Goal: Task Accomplishment & Management: Use online tool/utility

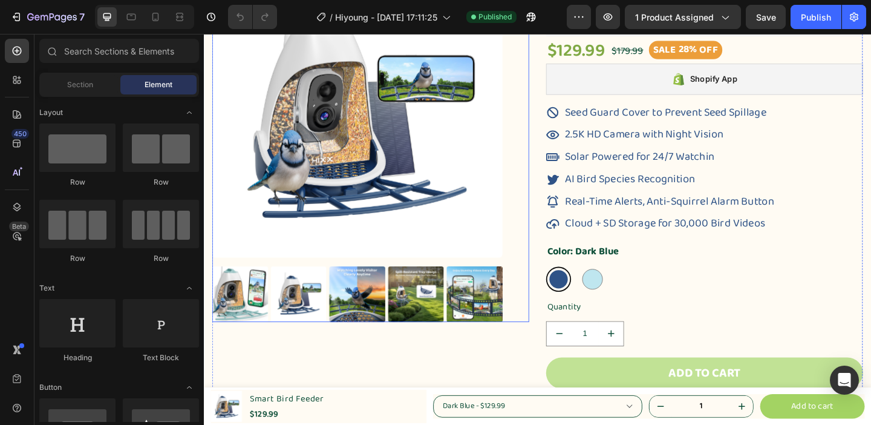
scroll to position [169, 0]
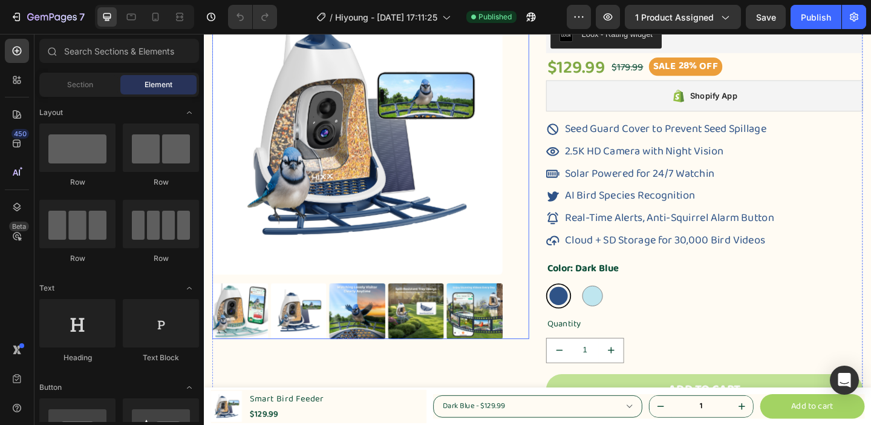
click at [394, 136] on img at bounding box center [371, 137] width 316 height 316
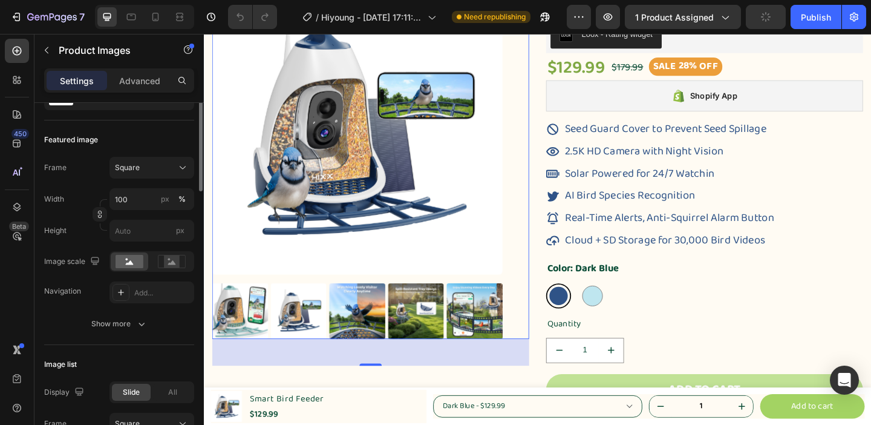
scroll to position [83, 0]
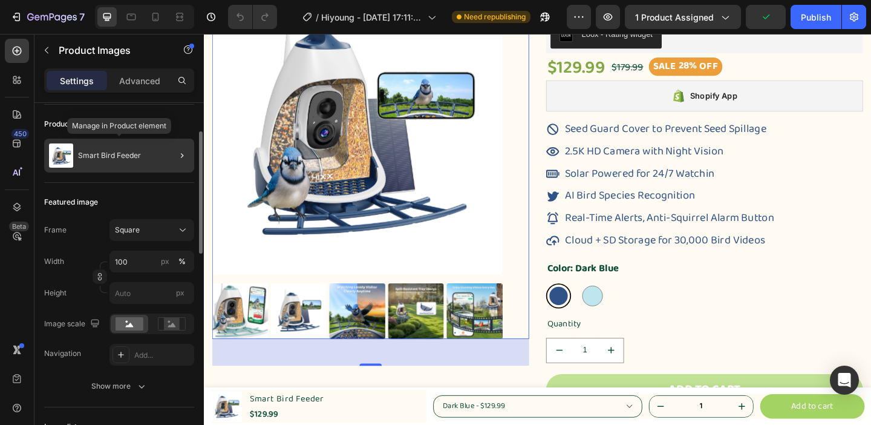
click at [69, 157] on img at bounding box center [61, 155] width 24 height 24
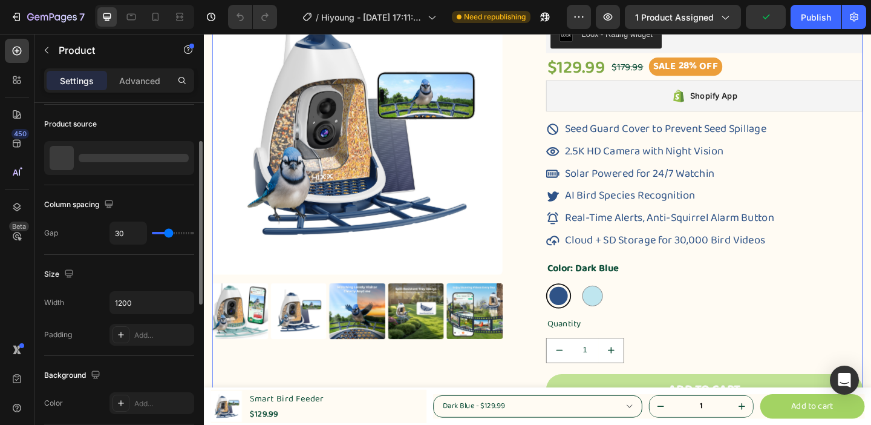
scroll to position [0, 0]
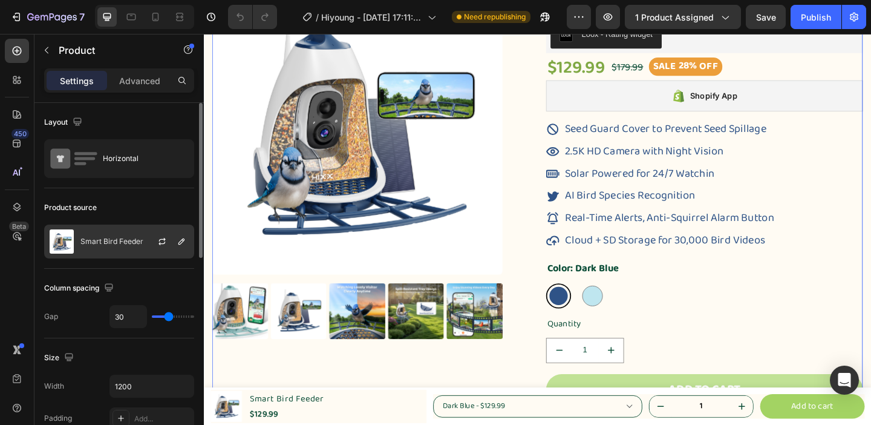
click at [69, 246] on img at bounding box center [62, 241] width 24 height 24
click at [177, 214] on div "Product source" at bounding box center [119, 207] width 150 height 19
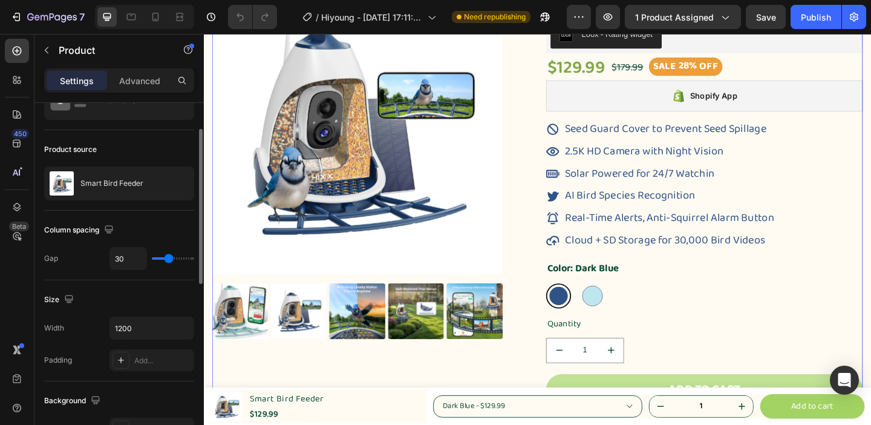
scroll to position [62, 0]
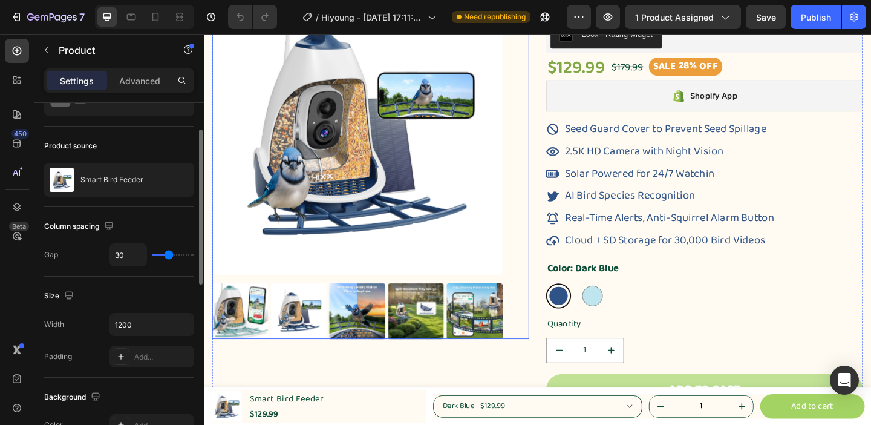
click at [340, 187] on img at bounding box center [371, 137] width 316 height 316
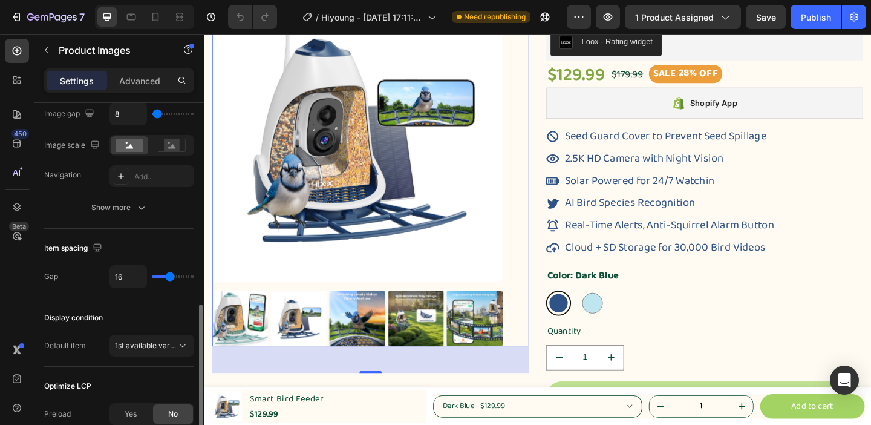
scroll to position [545, 0]
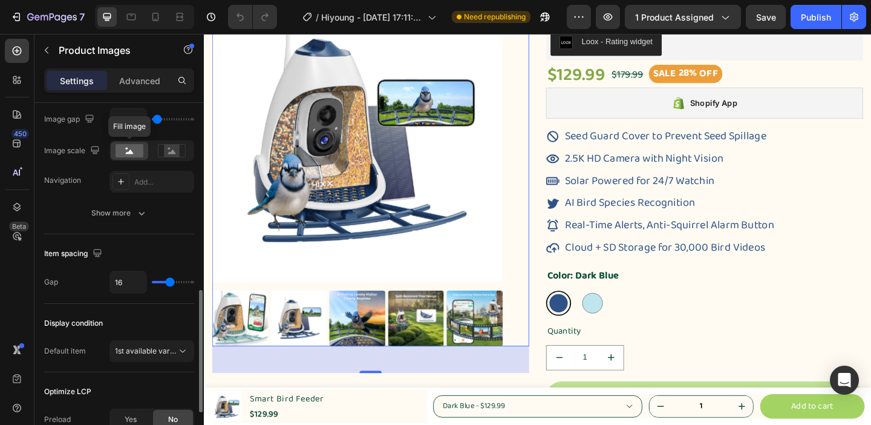
click at [132, 154] on icon at bounding box center [130, 151] width 8 height 4
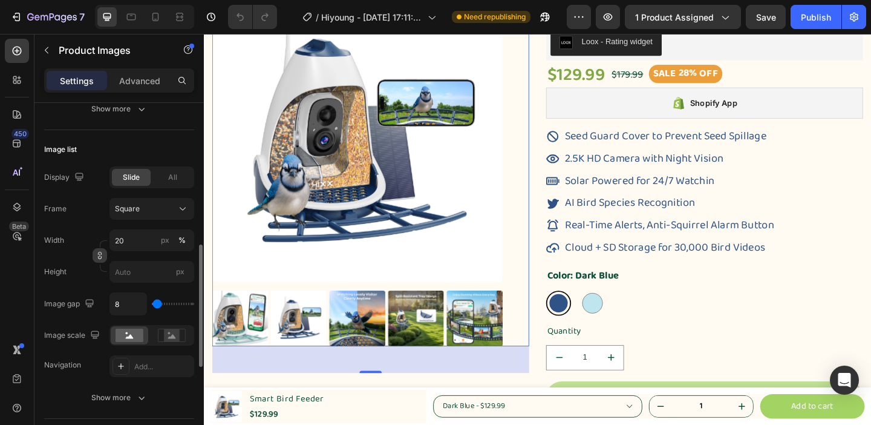
scroll to position [357, 0]
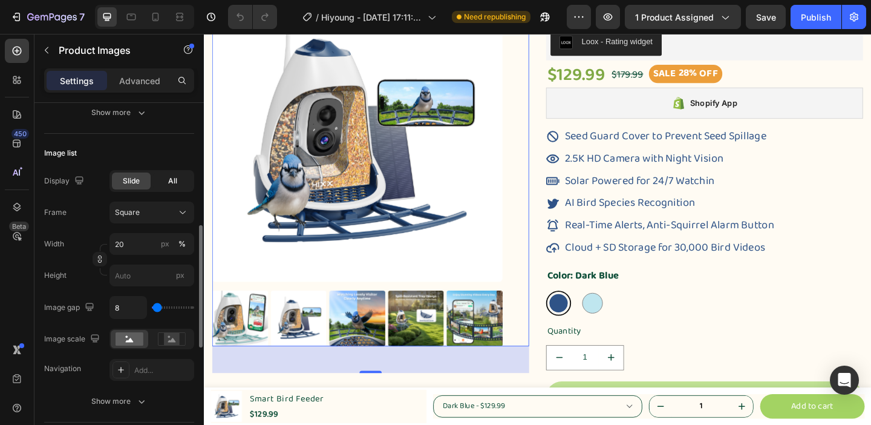
click at [178, 178] on div "All" at bounding box center [172, 180] width 39 height 17
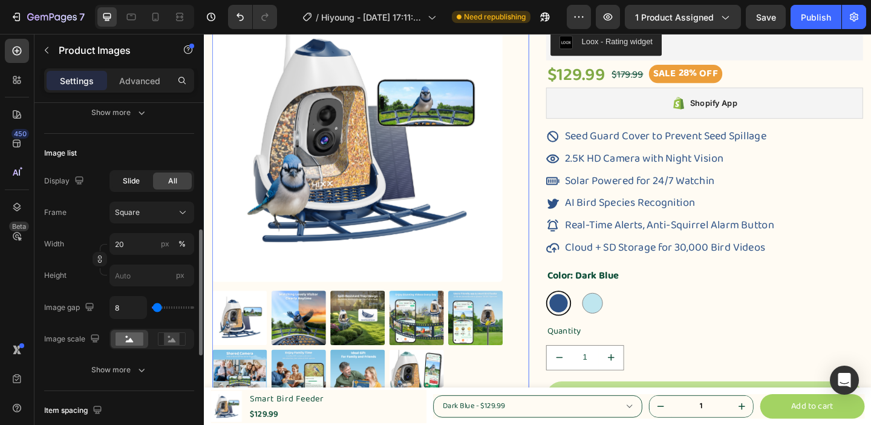
click at [139, 178] on span "Slide" at bounding box center [131, 180] width 17 height 11
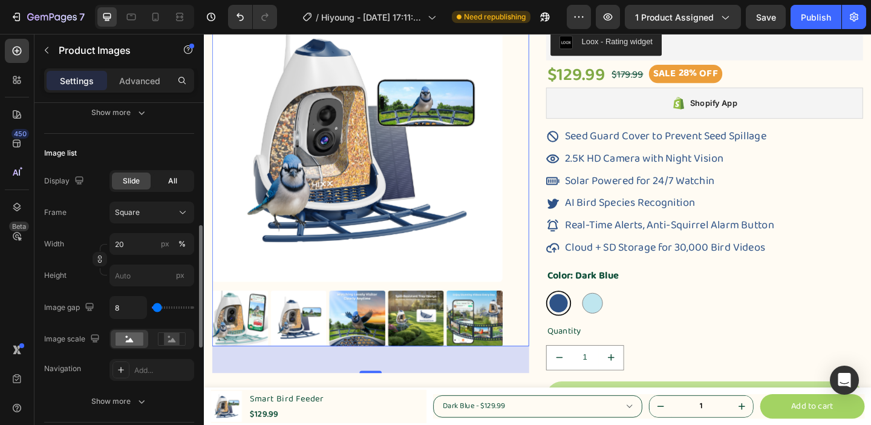
click at [178, 184] on div "All" at bounding box center [172, 180] width 39 height 17
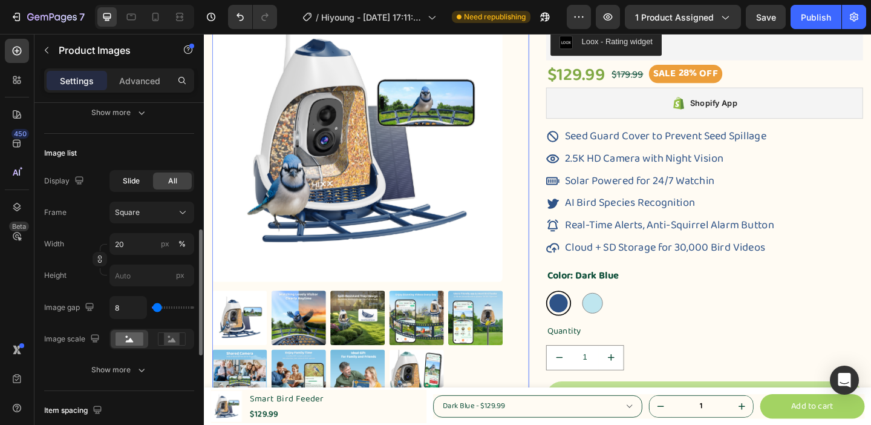
click at [145, 184] on div "Slide" at bounding box center [131, 180] width 39 height 17
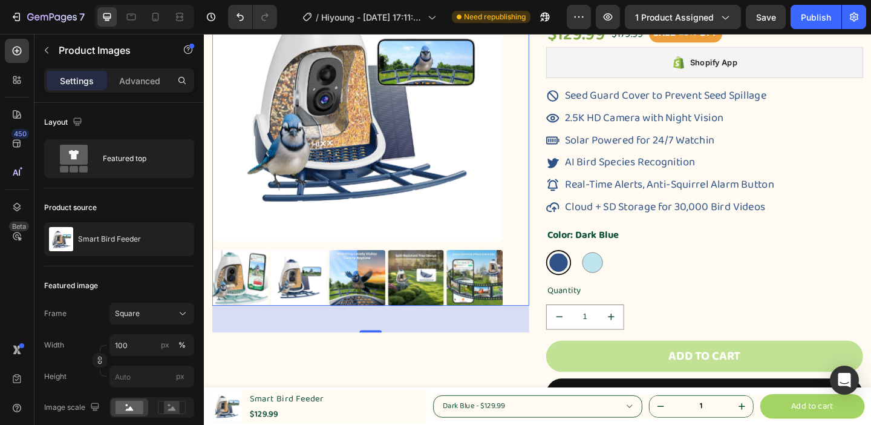
scroll to position [195, 0]
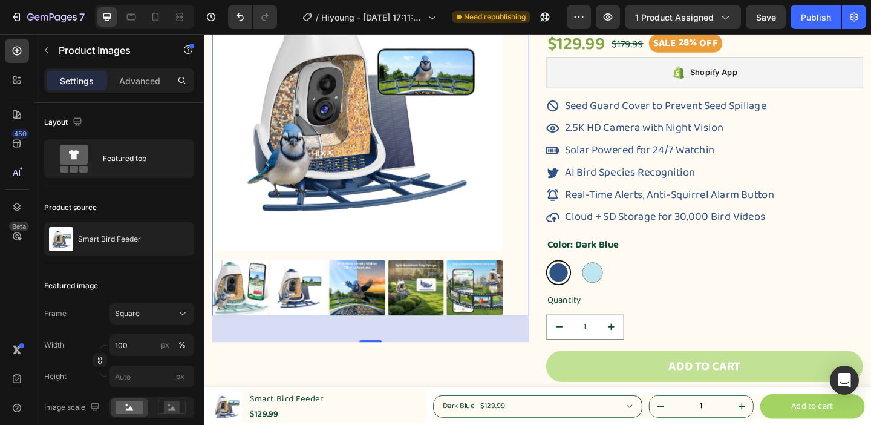
click at [377, 221] on img at bounding box center [371, 112] width 316 height 316
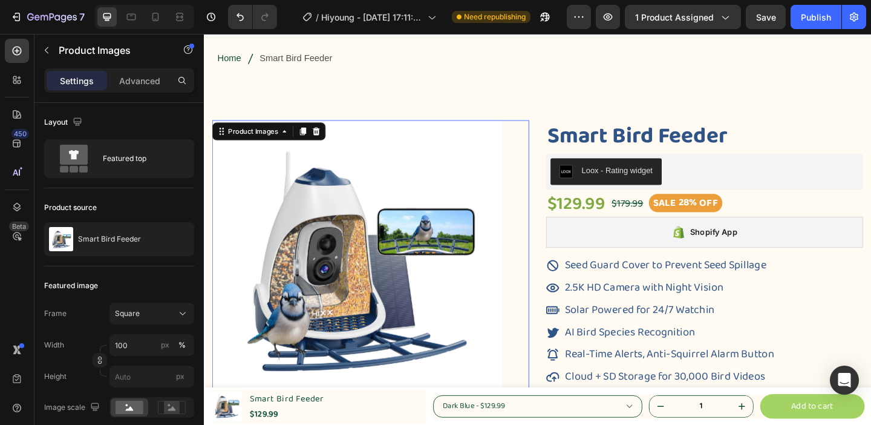
scroll to position [0, 0]
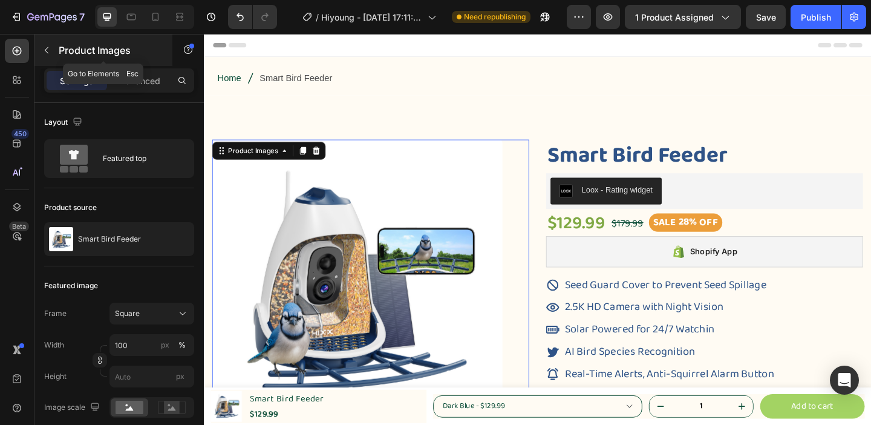
click at [47, 46] on icon "button" at bounding box center [47, 50] width 10 height 10
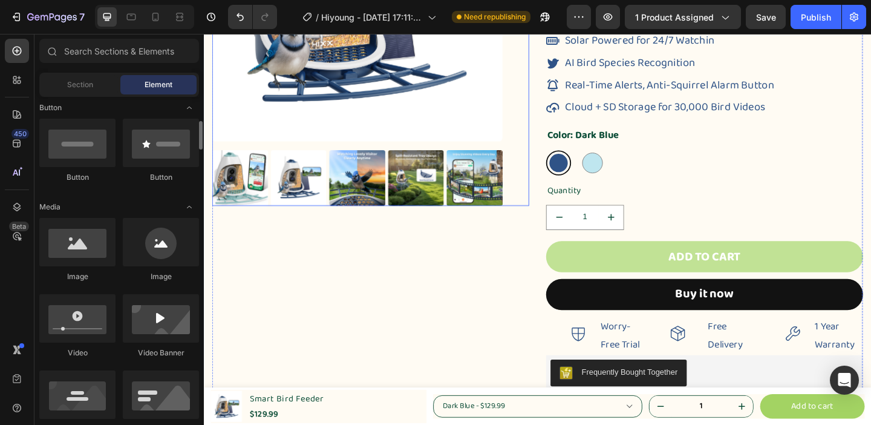
scroll to position [625, 0]
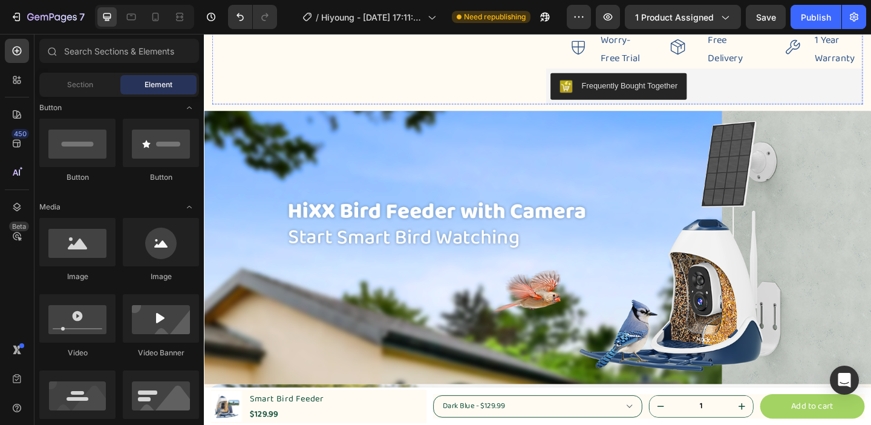
click at [557, 278] on img at bounding box center [567, 266] width 726 height 298
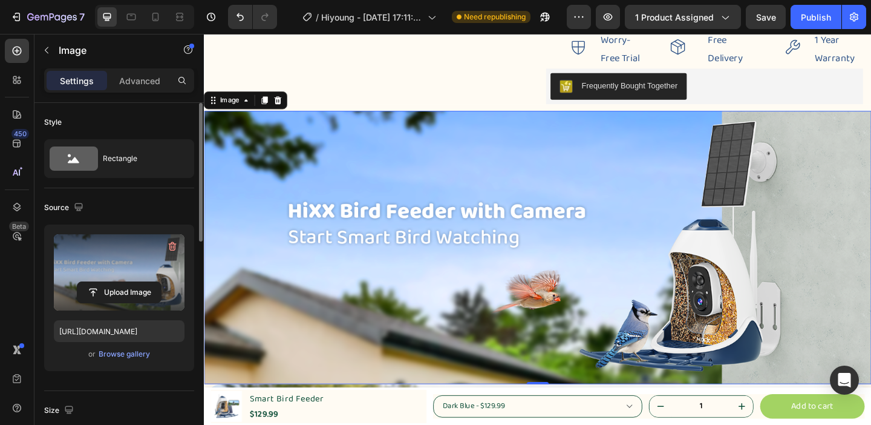
click at [122, 270] on label at bounding box center [119, 272] width 131 height 76
click at [122, 282] on input "file" at bounding box center [118, 292] width 83 height 21
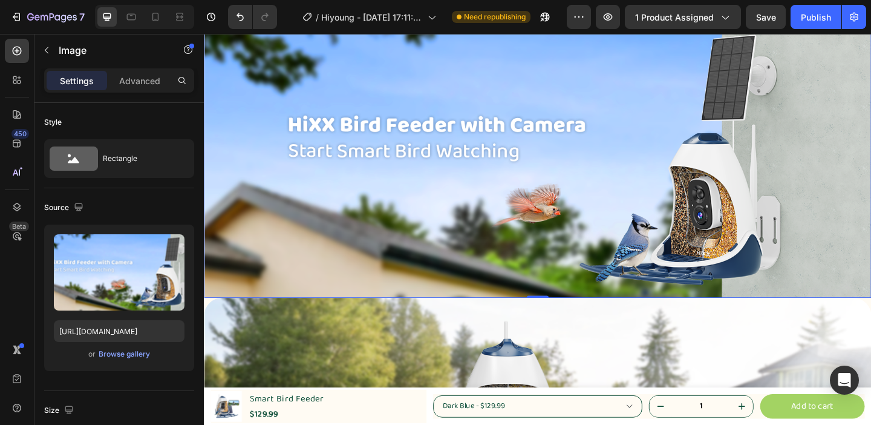
scroll to position [640, 0]
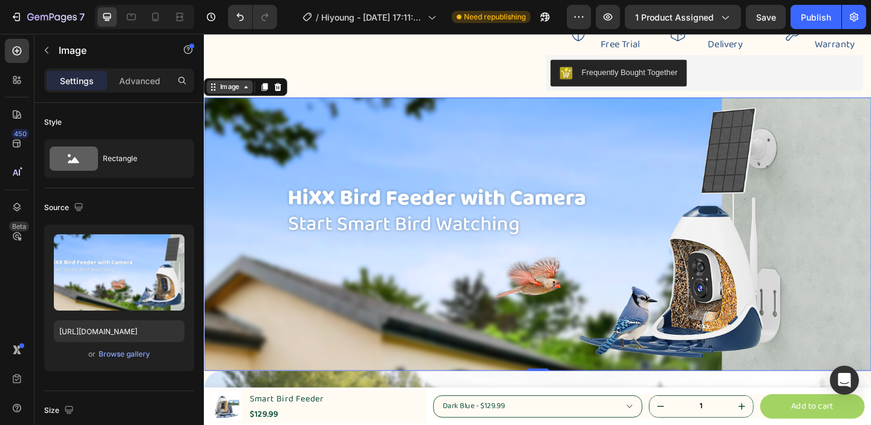
click at [214, 96] on div "Image" at bounding box center [232, 91] width 50 height 15
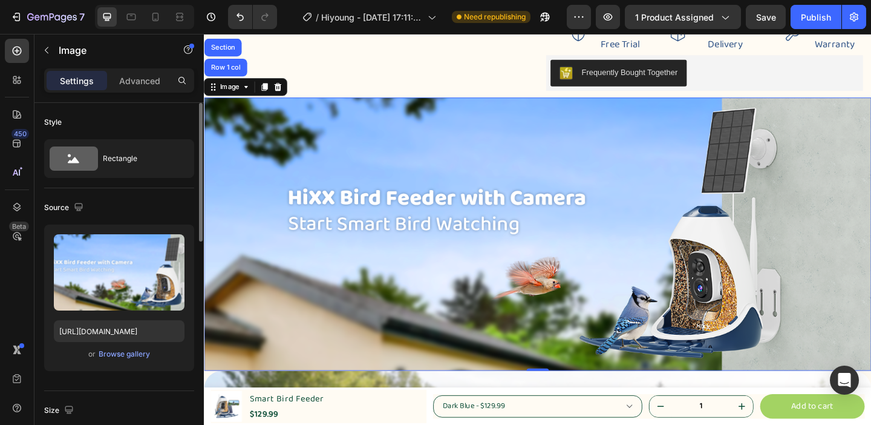
click at [171, 201] on div "Source" at bounding box center [119, 207] width 150 height 19
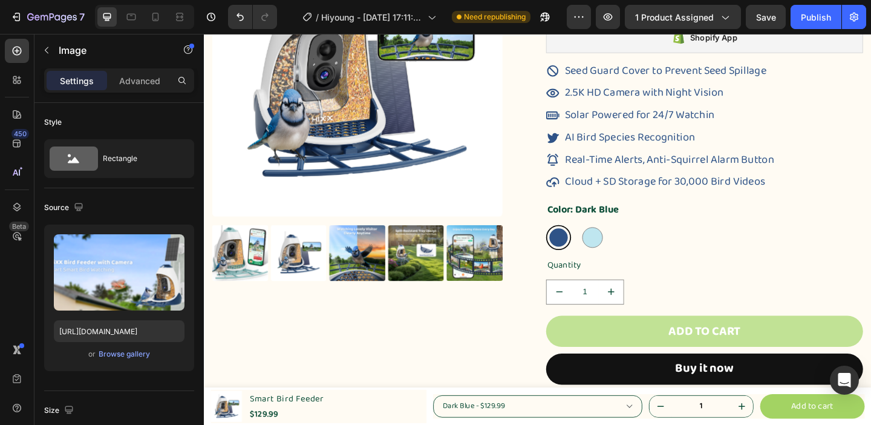
scroll to position [0, 0]
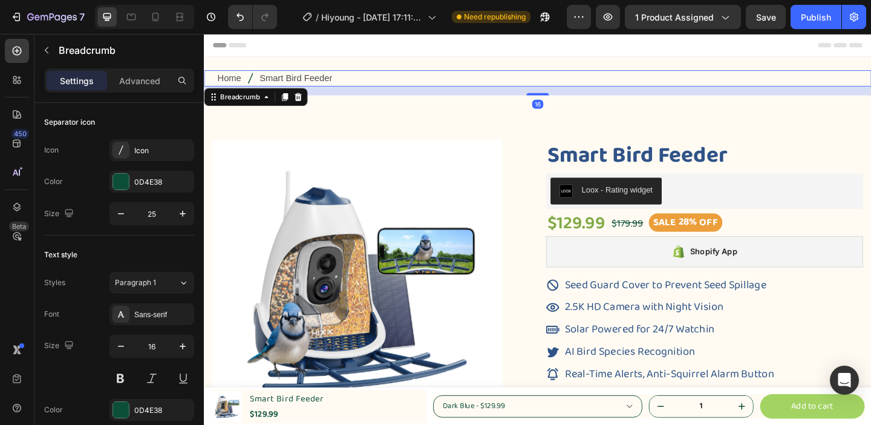
click at [237, 84] on span "Home" at bounding box center [231, 82] width 26 height 18
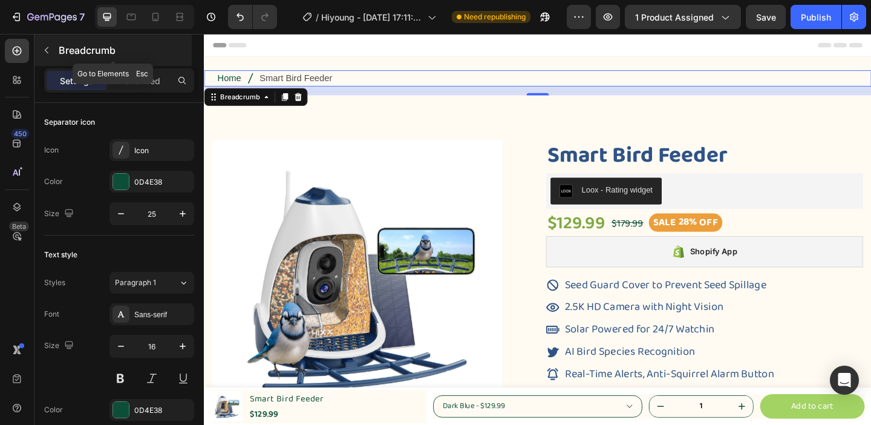
click at [45, 50] on icon "button" at bounding box center [47, 50] width 4 height 7
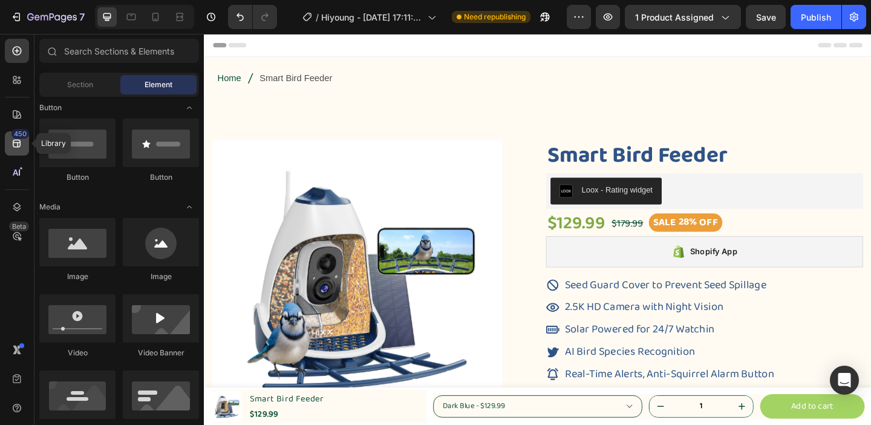
click at [20, 149] on icon at bounding box center [17, 143] width 12 height 12
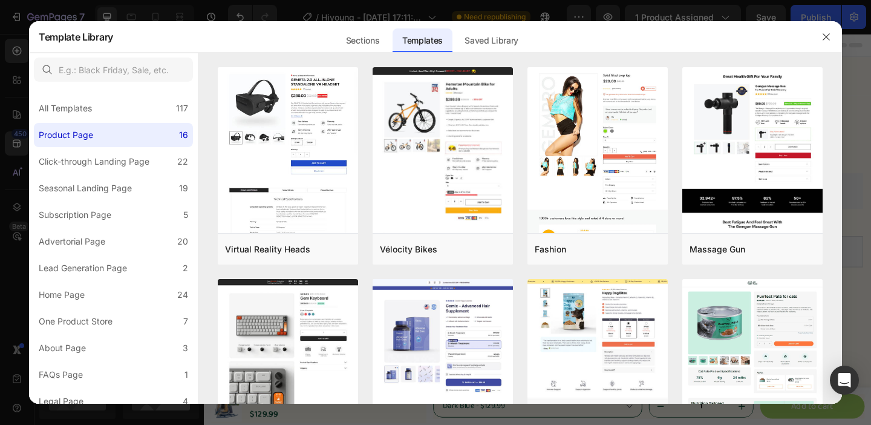
click at [501, 4] on div at bounding box center [435, 212] width 871 height 425
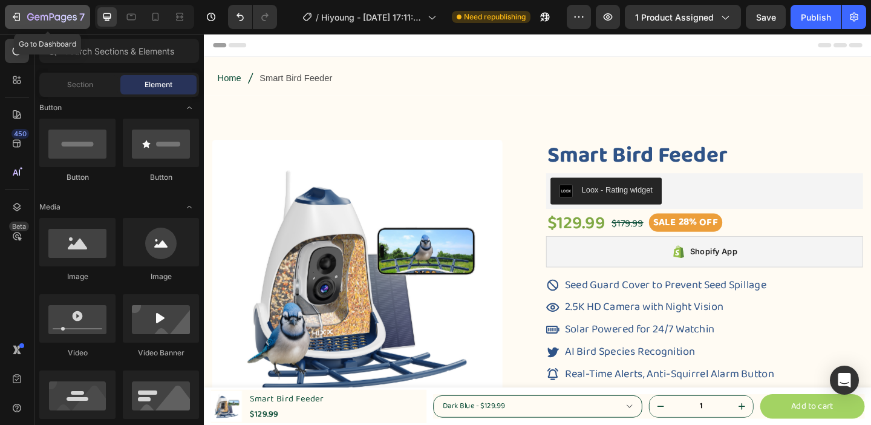
click at [18, 19] on icon "button" at bounding box center [16, 17] width 12 height 12
